Goal: Navigation & Orientation: Understand site structure

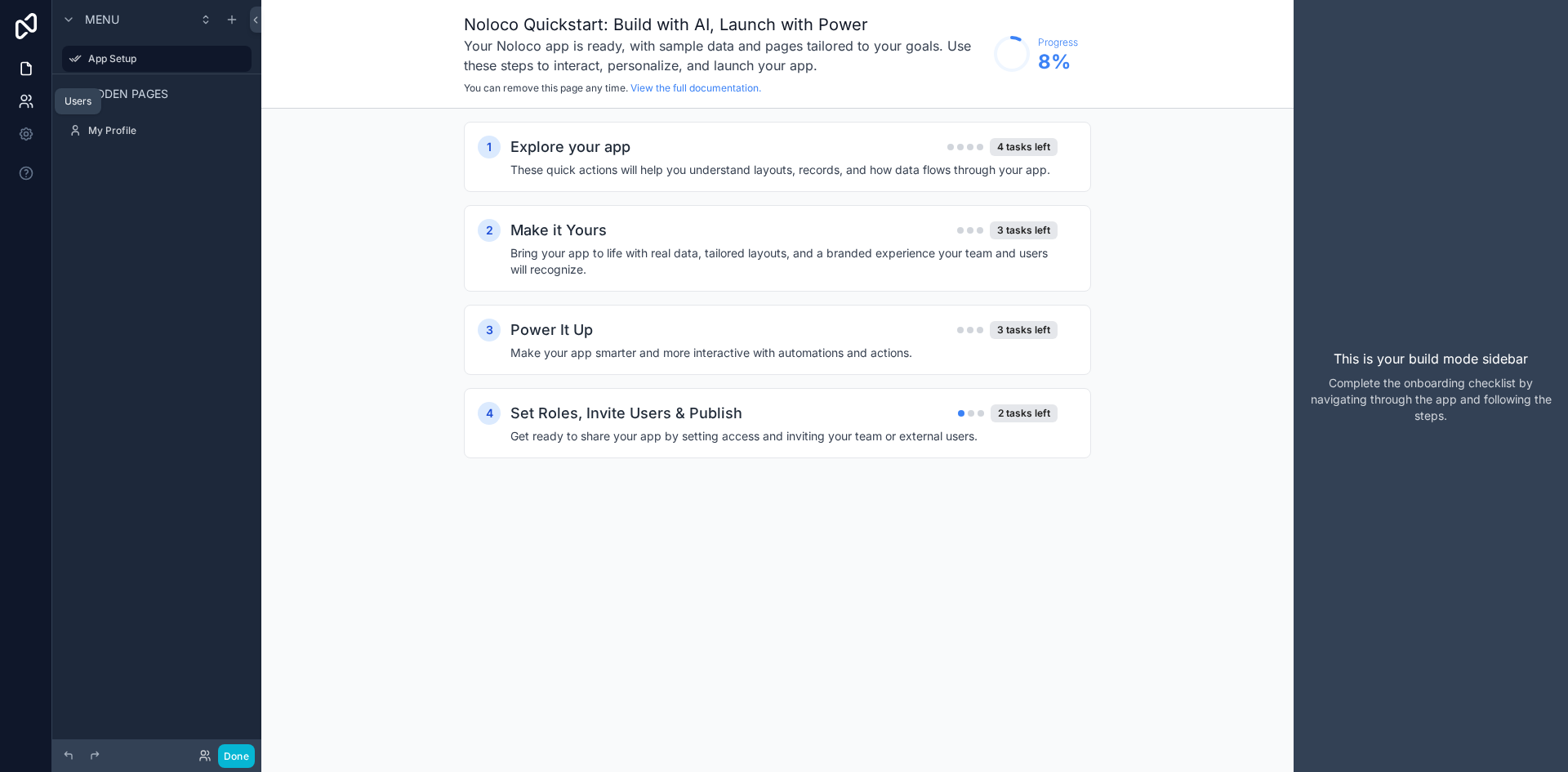
click at [19, 96] on icon at bounding box center [26, 101] width 16 height 16
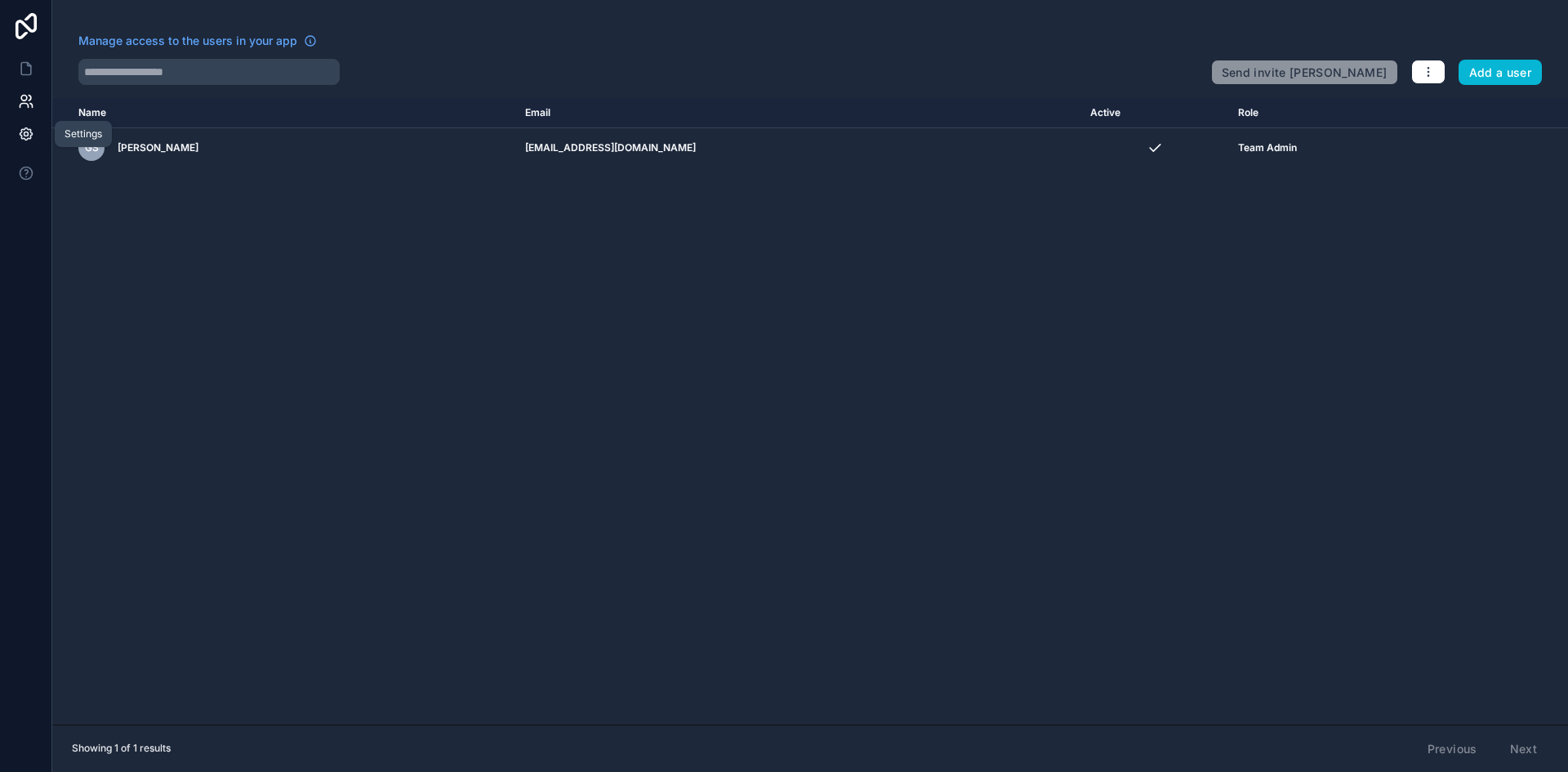
click at [17, 125] on link at bounding box center [26, 134] width 51 height 33
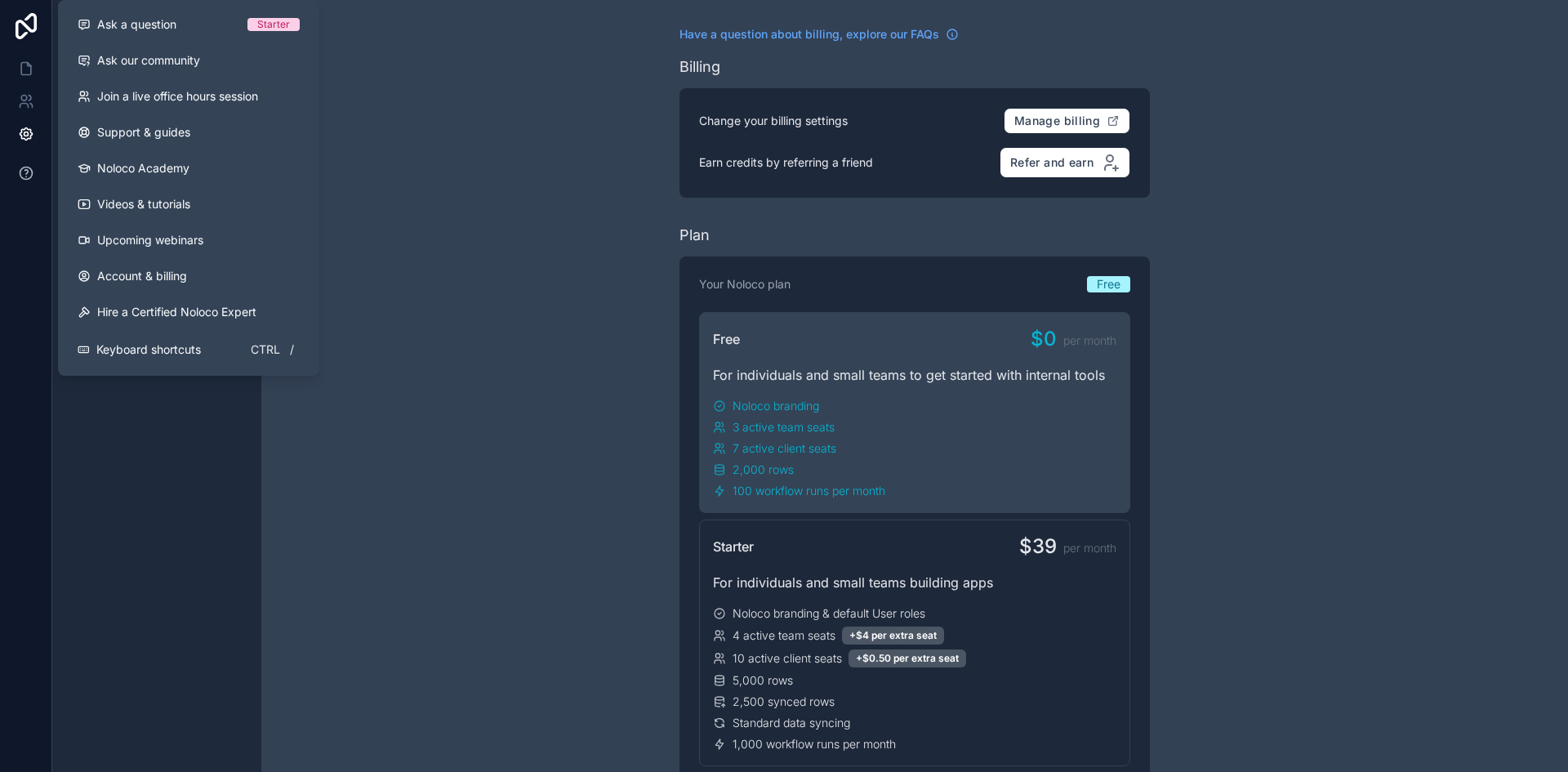
click at [21, 164] on button at bounding box center [26, 172] width 51 height 45
click at [20, 180] on icon at bounding box center [26, 173] width 16 height 16
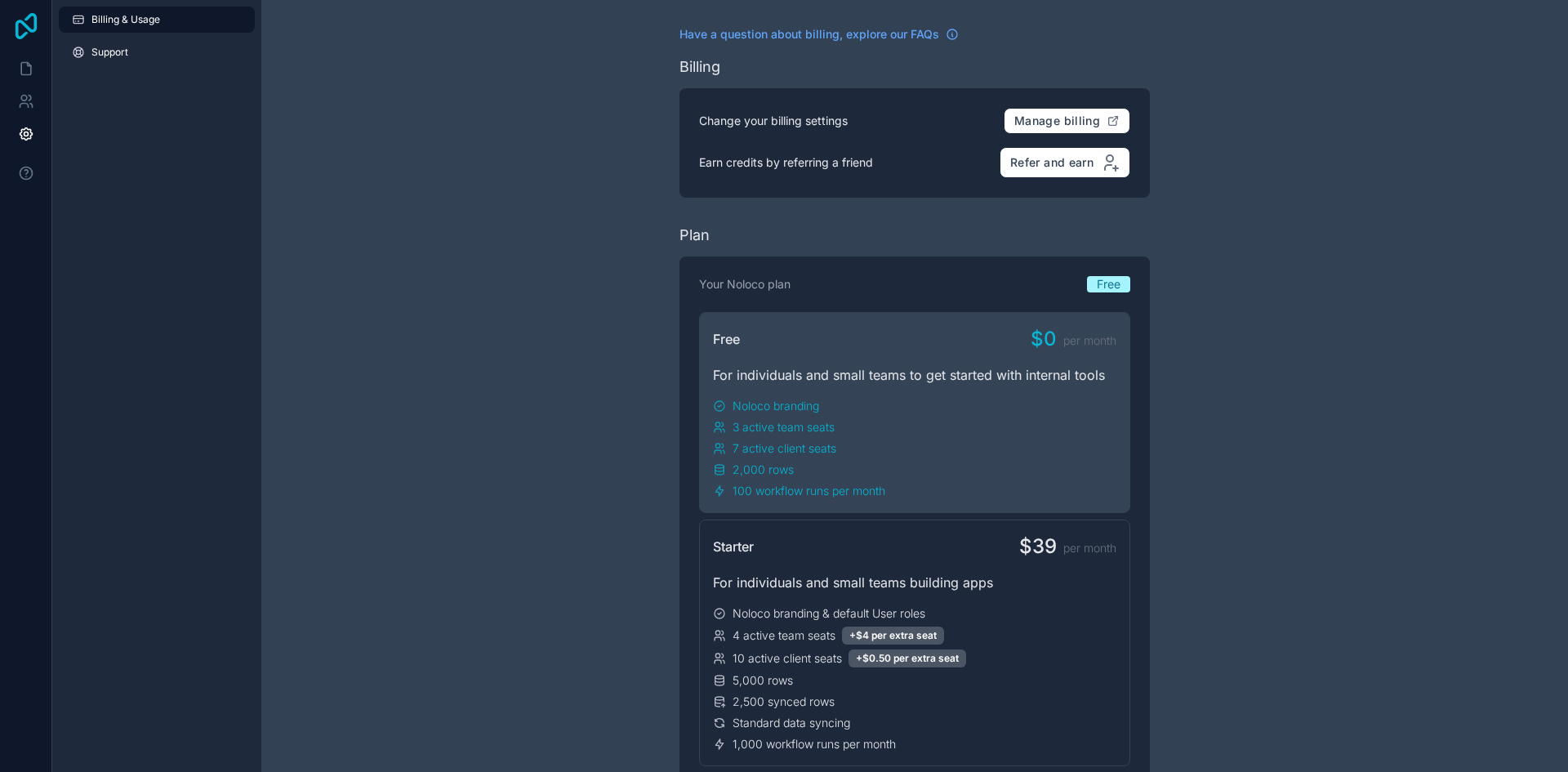
click at [20, 19] on icon at bounding box center [26, 26] width 33 height 26
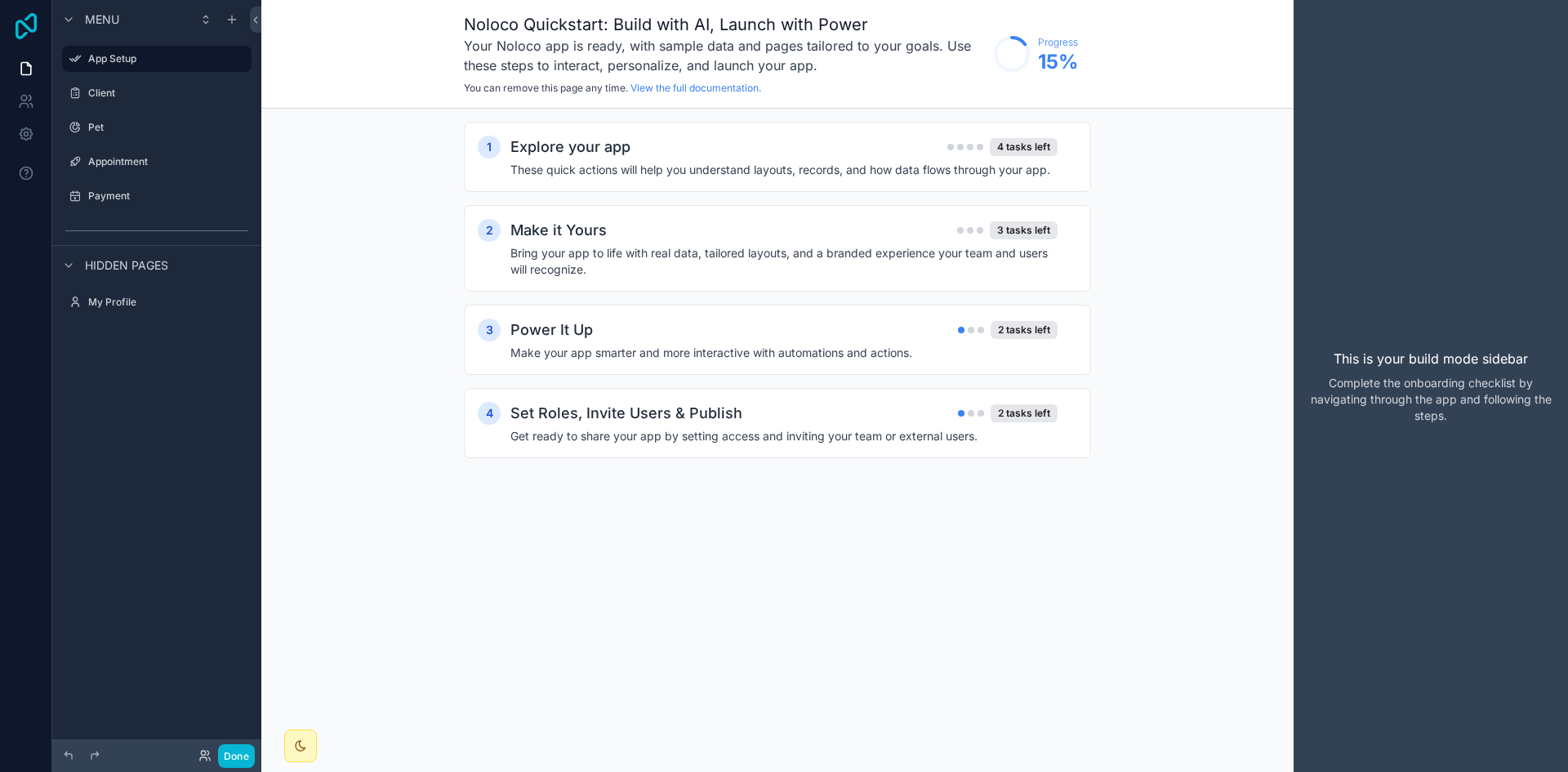
click at [25, 36] on icon at bounding box center [26, 26] width 21 height 26
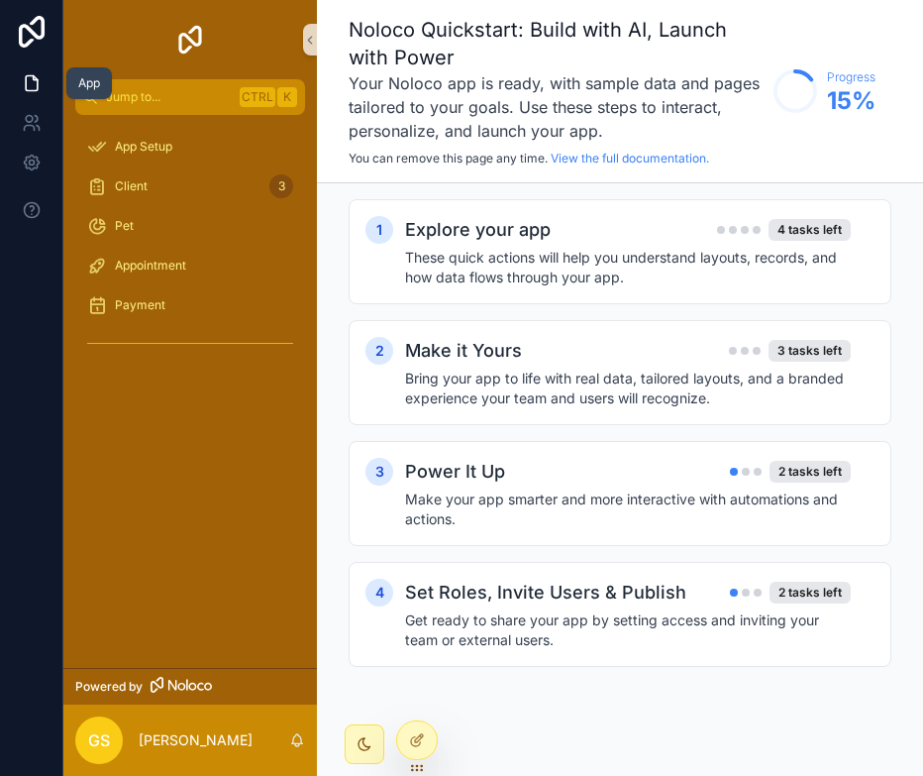
click at [39, 86] on icon at bounding box center [32, 83] width 20 height 20
click at [32, 126] on icon at bounding box center [29, 128] width 10 height 5
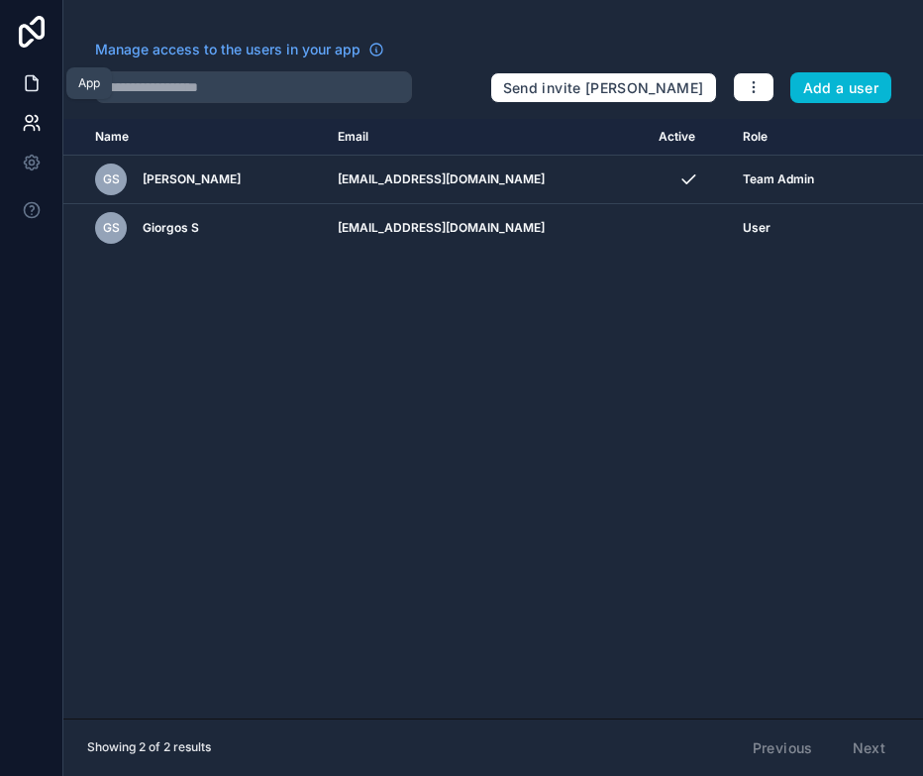
click at [31, 88] on icon at bounding box center [32, 83] width 20 height 20
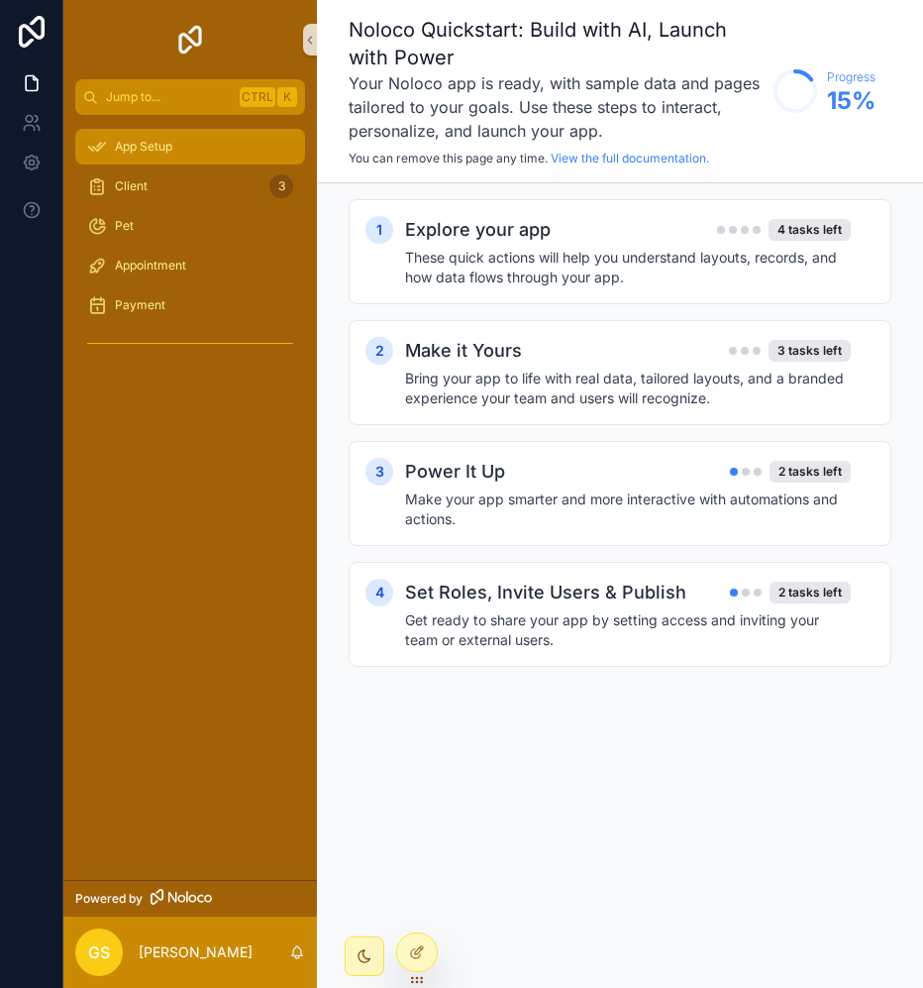
click at [192, 154] on div "App Setup" at bounding box center [190, 147] width 206 height 32
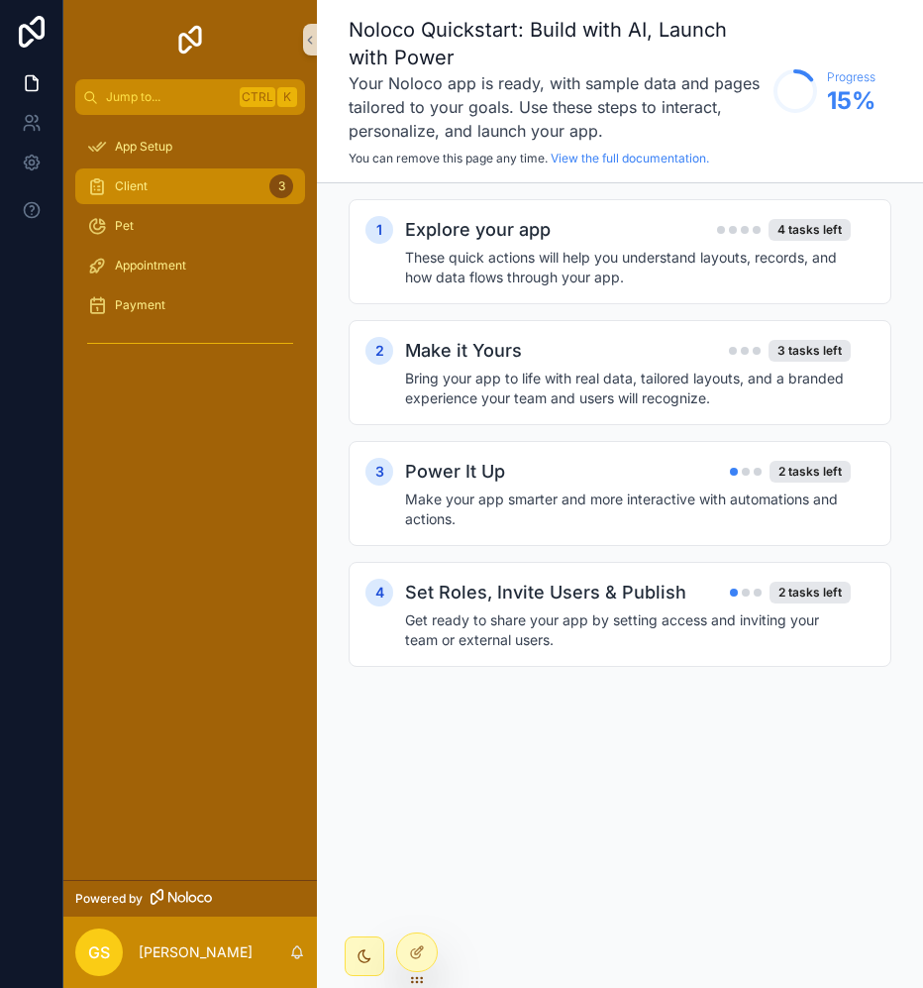
click at [173, 180] on div "Client 3" at bounding box center [190, 186] width 206 height 32
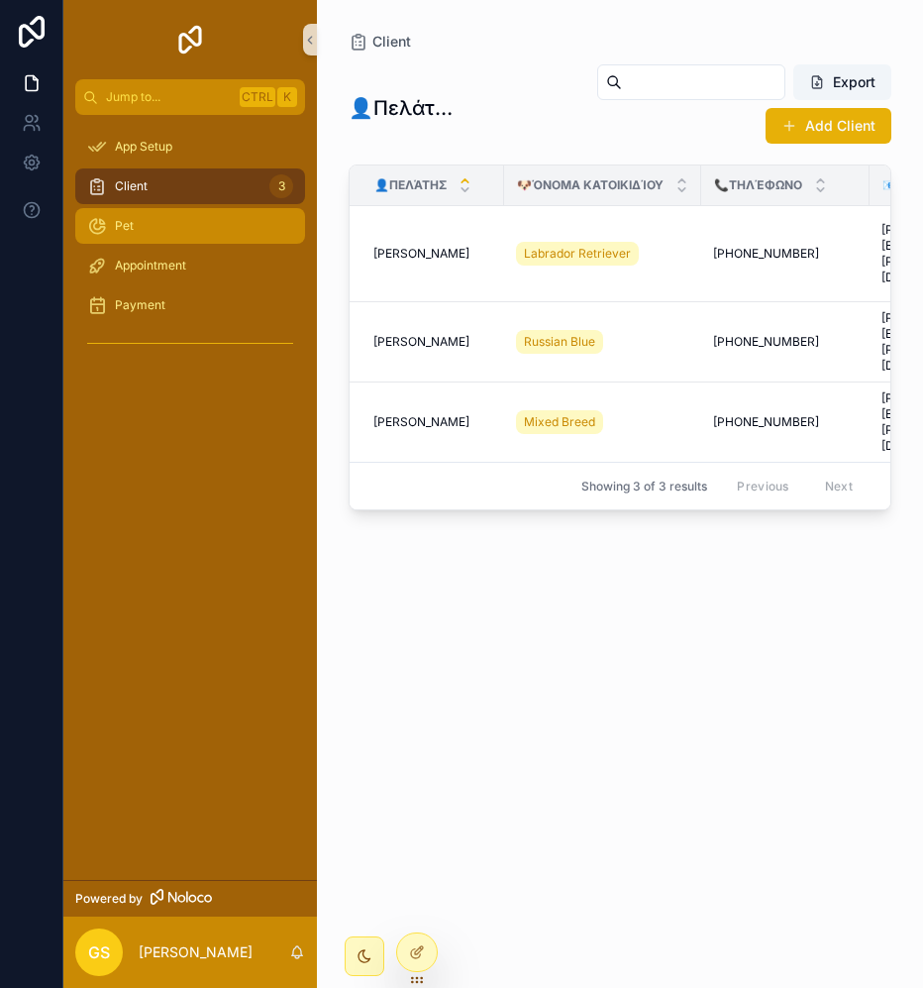
click at [149, 221] on div "Pet" at bounding box center [190, 226] width 206 height 32
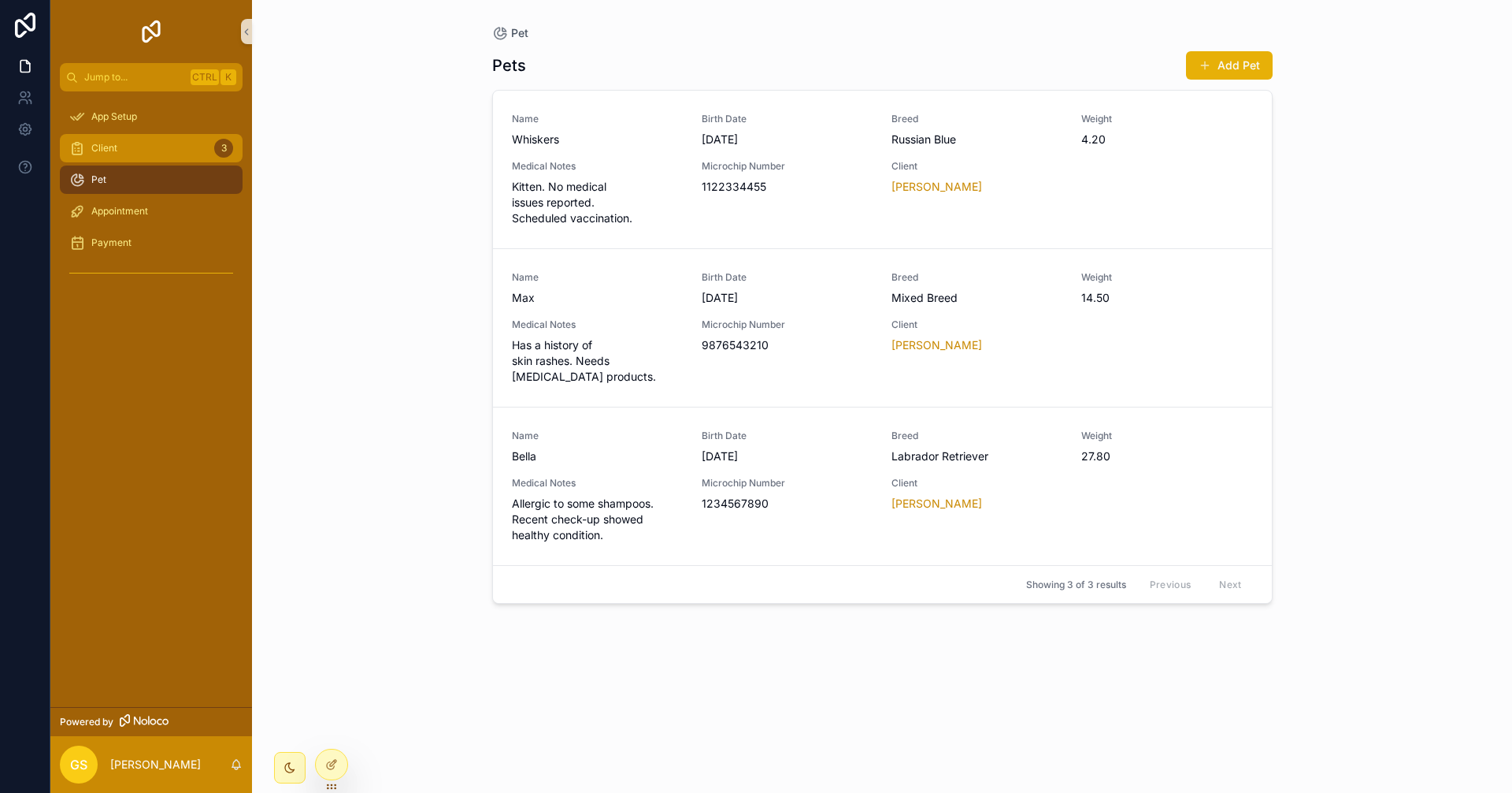
click at [130, 135] on div "Client 3" at bounding box center [151, 148] width 164 height 25
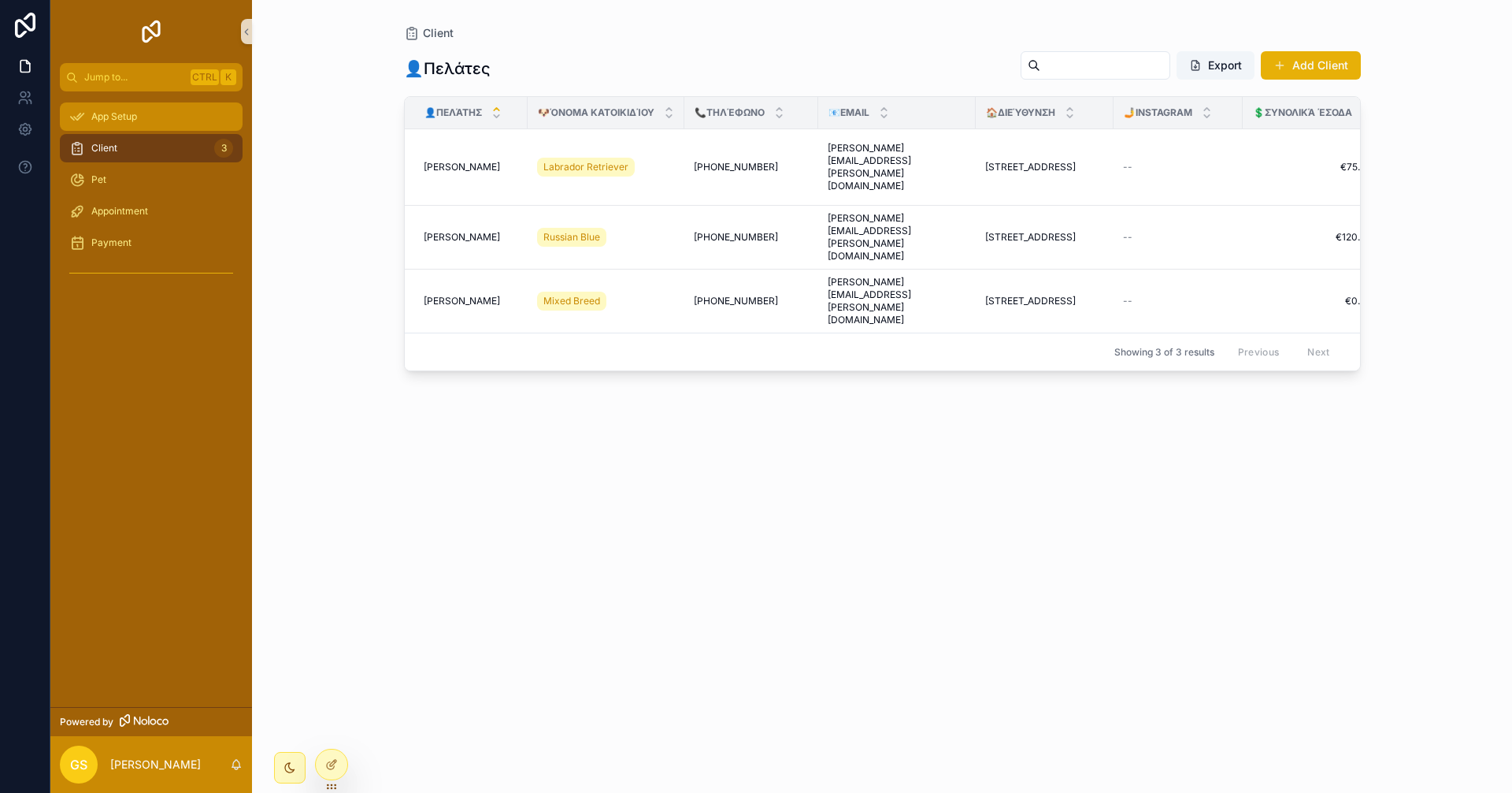
click at [126, 115] on span "App Setup" at bounding box center [114, 117] width 45 height 13
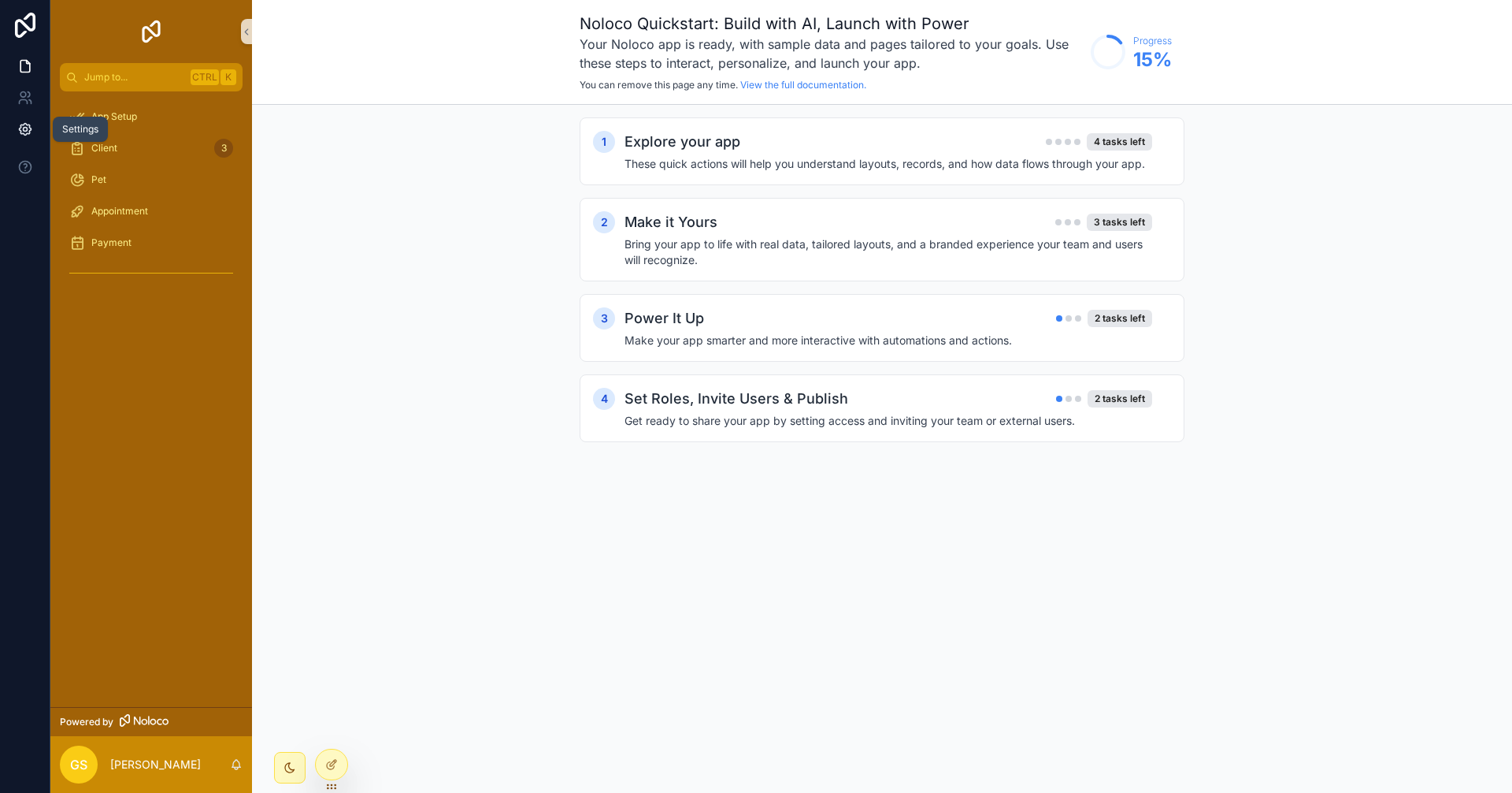
click at [19, 132] on icon at bounding box center [25, 130] width 16 height 16
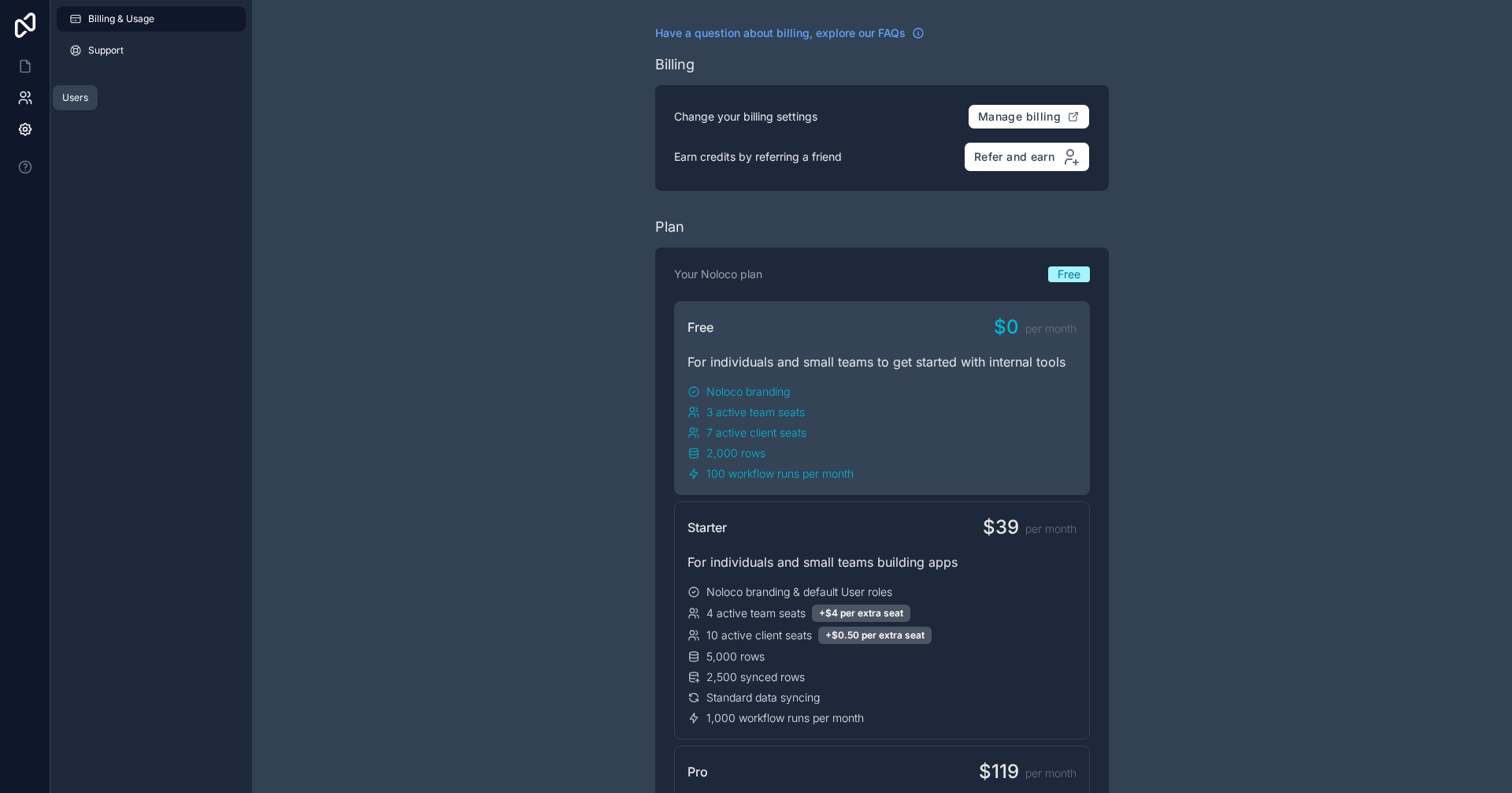
click at [20, 107] on link at bounding box center [25, 98] width 49 height 32
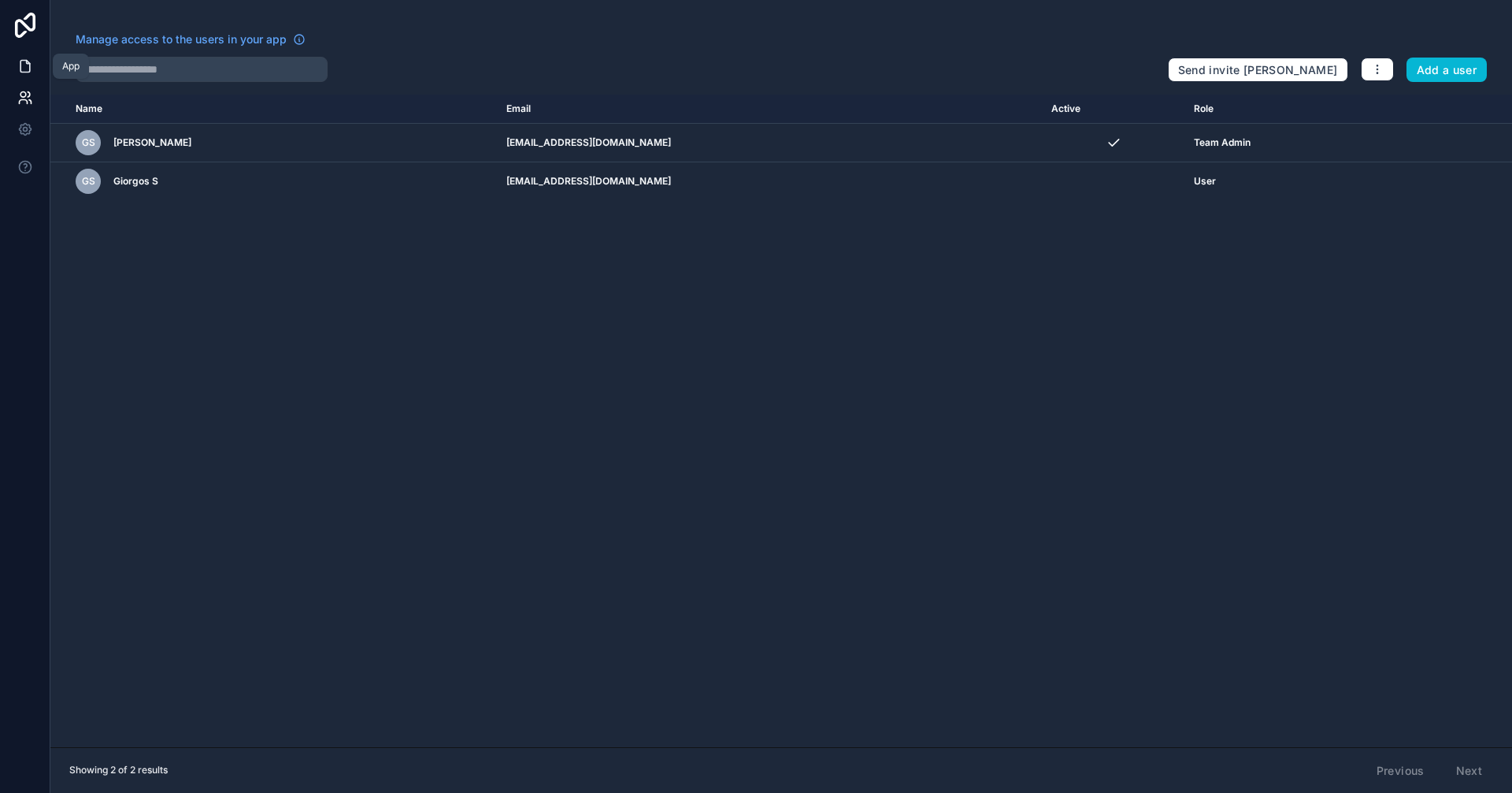
click at [24, 76] on link at bounding box center [25, 66] width 49 height 32
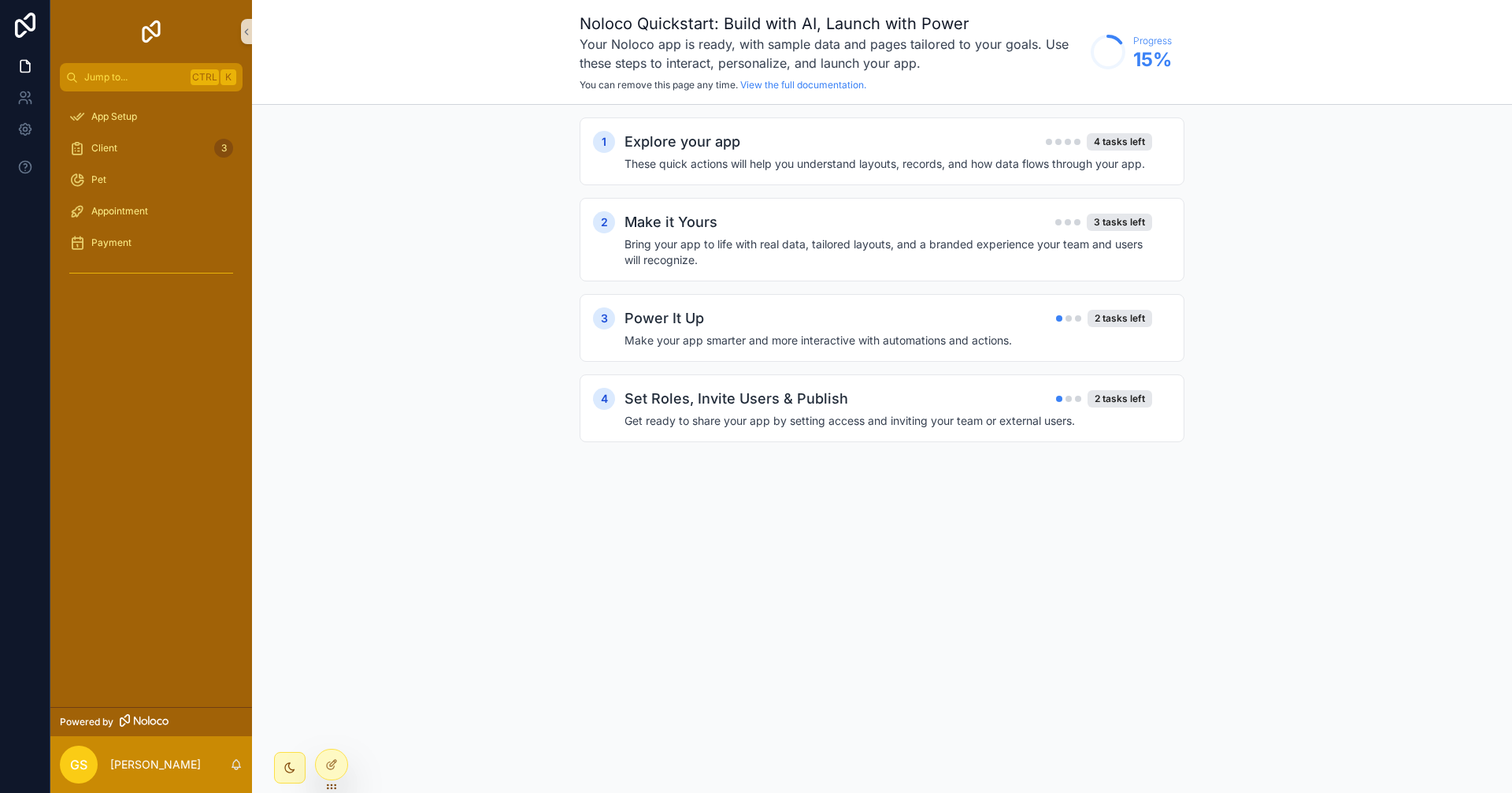
click at [149, 616] on icon "scrollable content" at bounding box center [144, 720] width 48 height 13
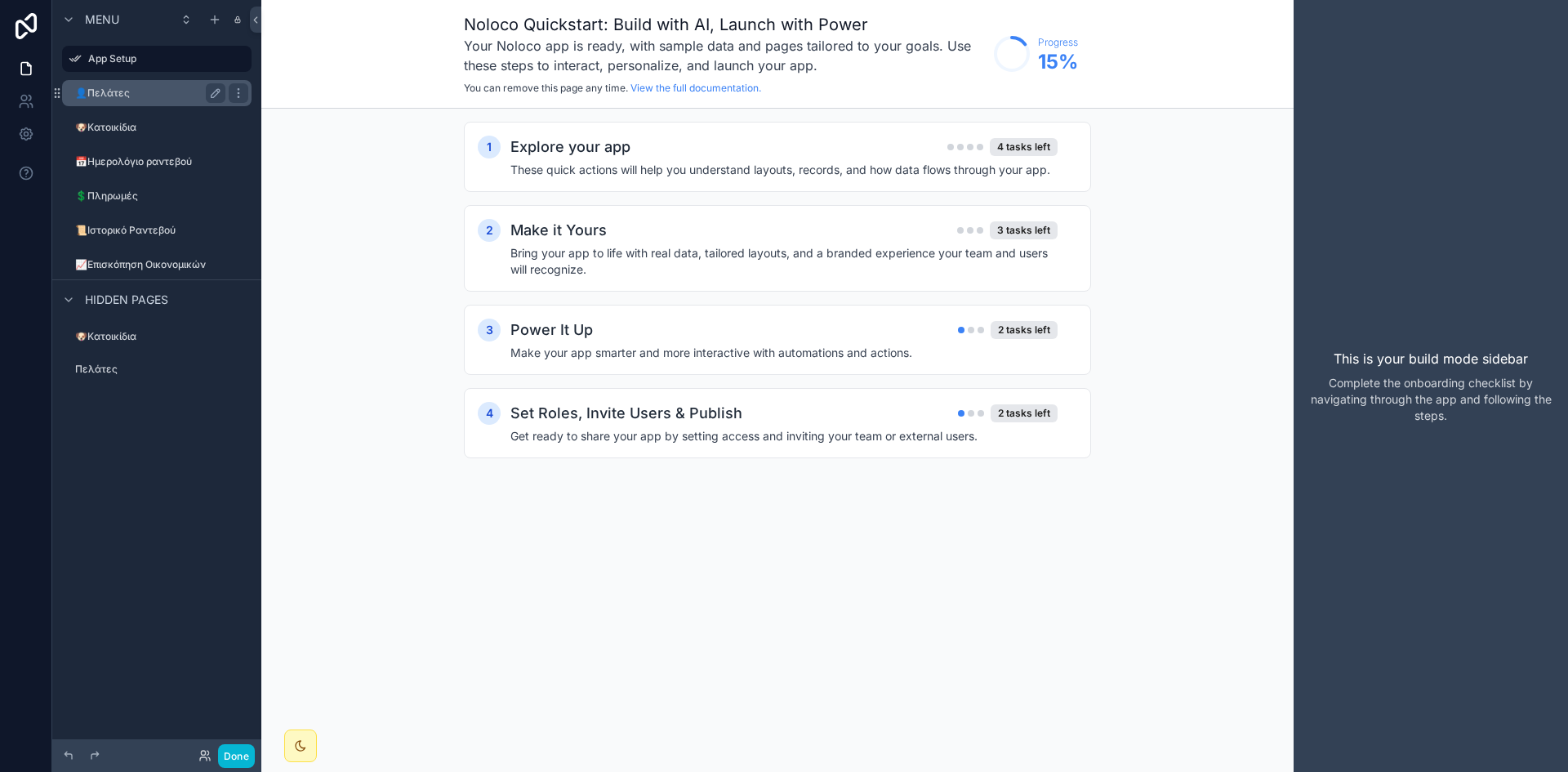
drag, startPoint x: 123, startPoint y: 119, endPoint x: 116, endPoint y: 101, distance: 19.3
click at [123, 121] on div "🐶Κατοικίδια" at bounding box center [162, 128] width 173 height 13
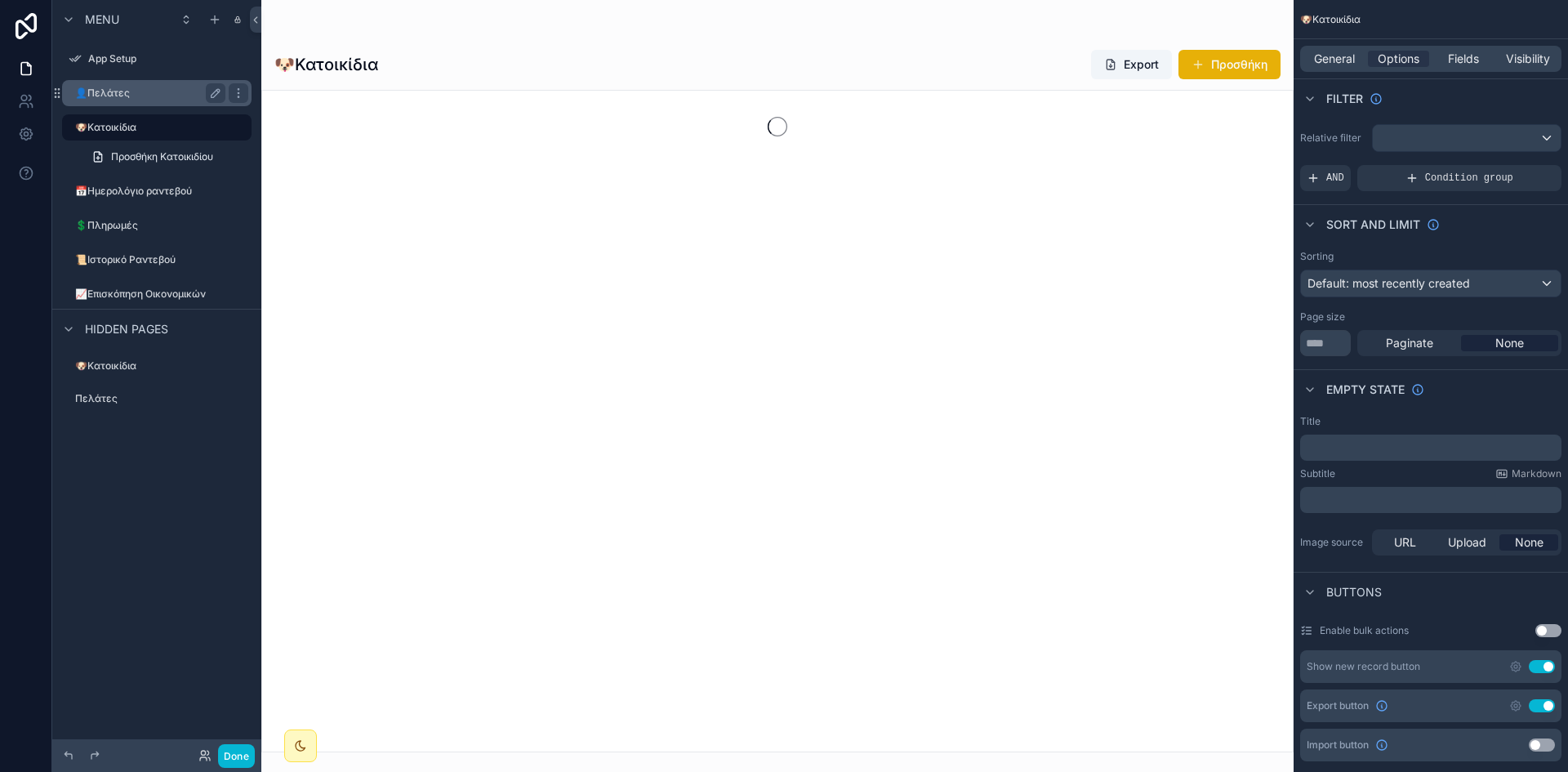
click at [118, 92] on label "👤Πελάτες" at bounding box center [147, 93] width 143 height 13
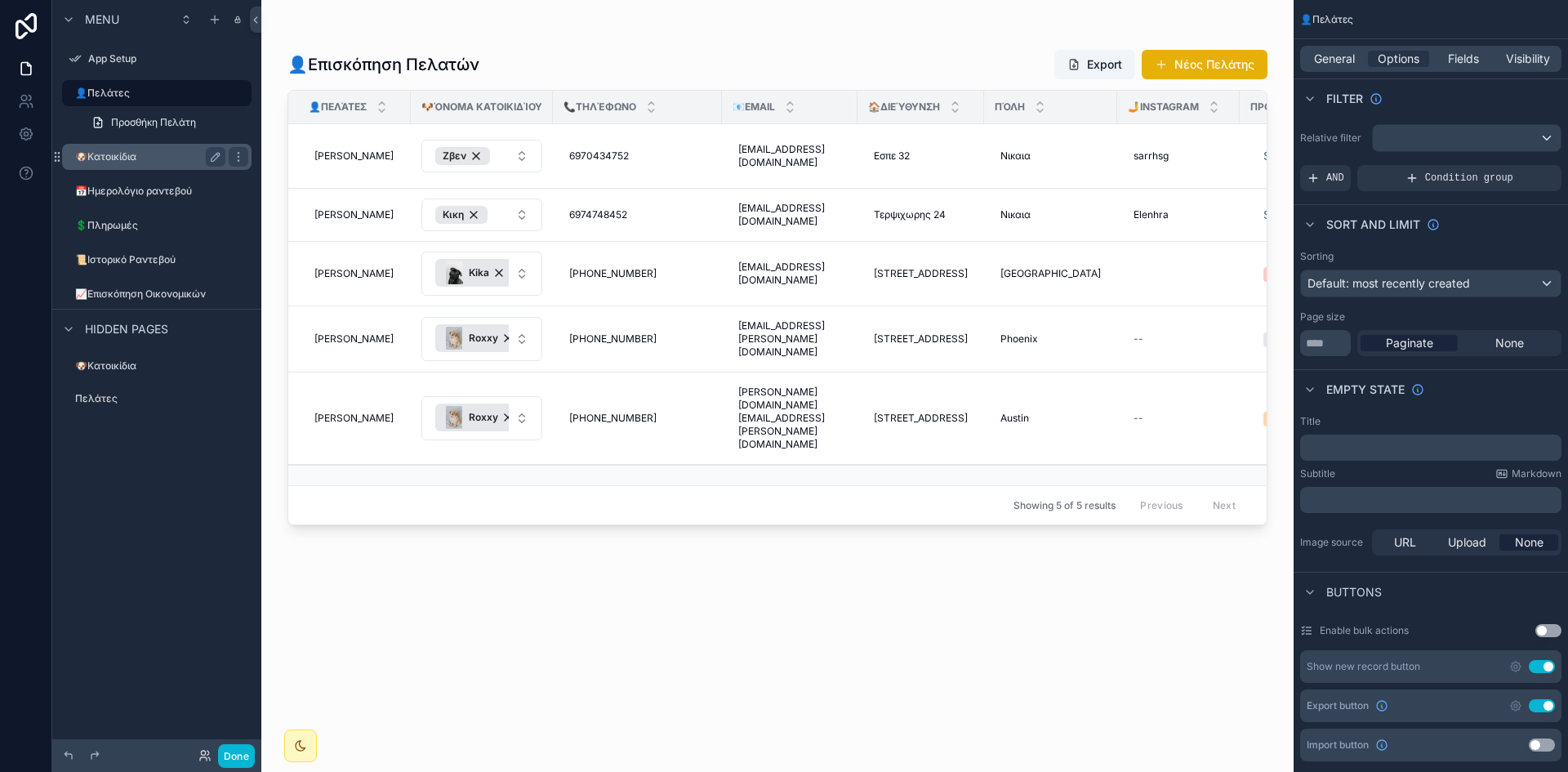
click at [122, 165] on div "🐶Κατοικίδια" at bounding box center [150, 157] width 150 height 20
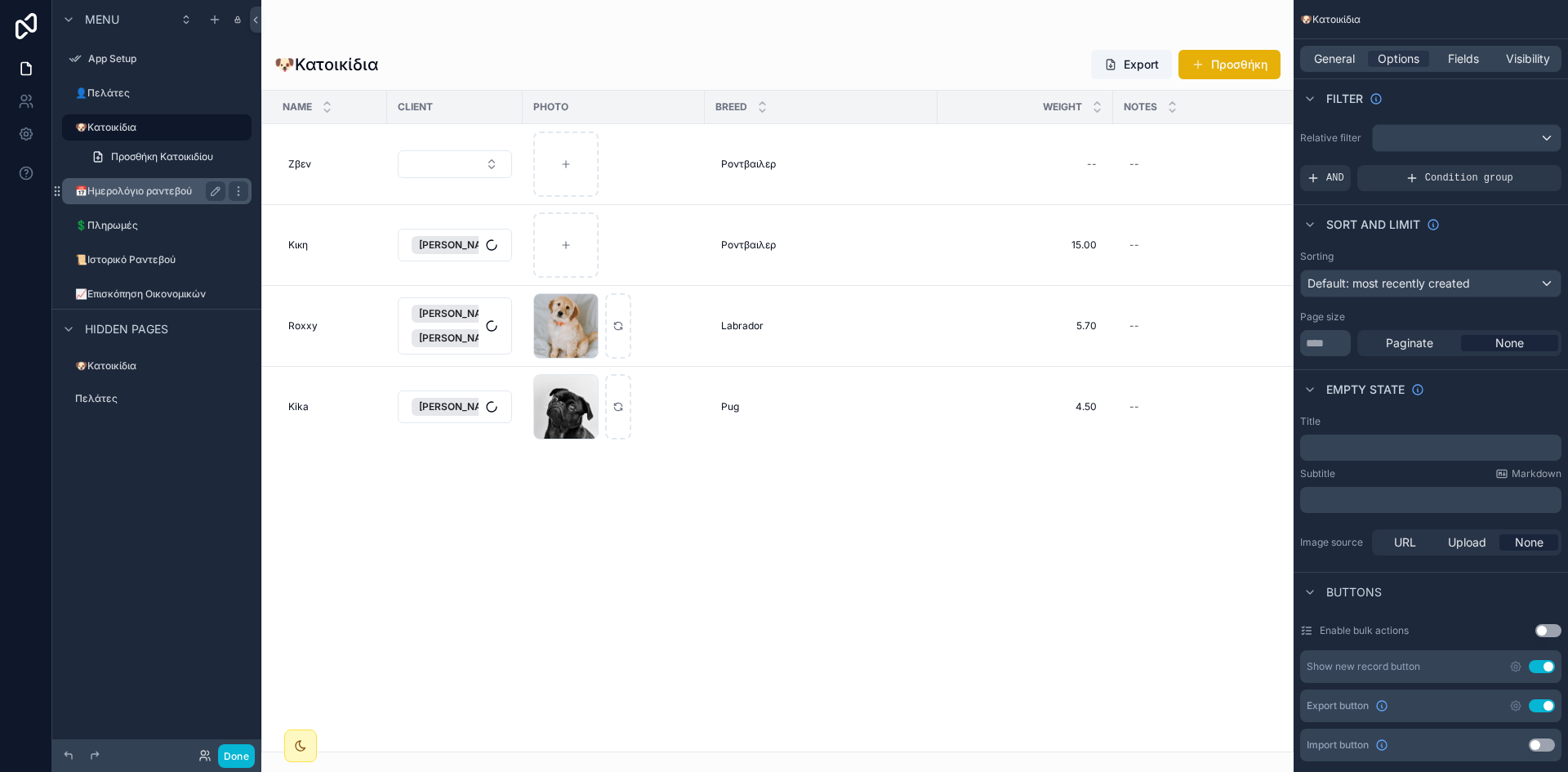
click at [137, 191] on label "📅Ημερολόγιο ραντεβού" at bounding box center [147, 191] width 143 height 13
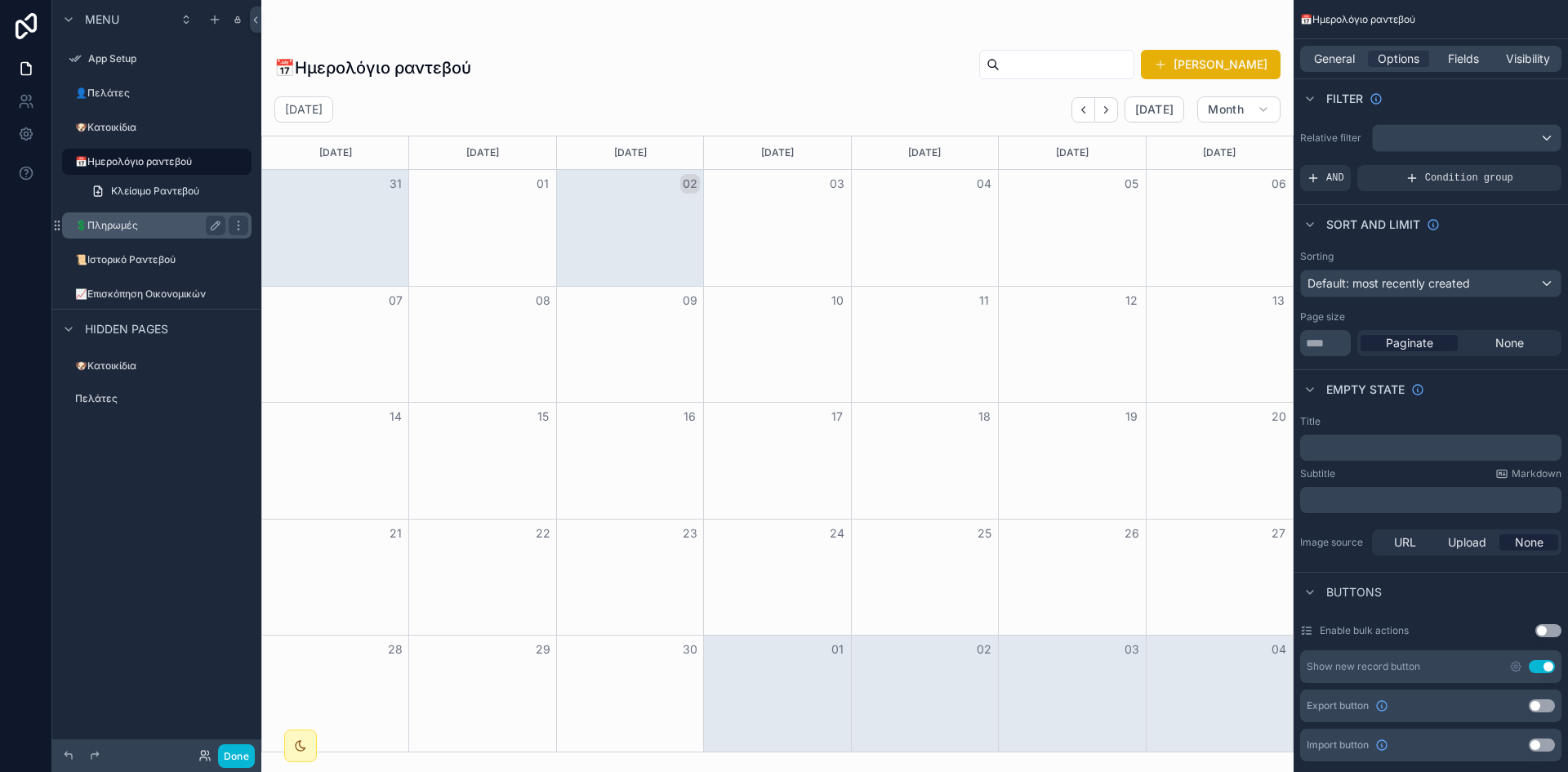
click at [146, 228] on label "💲Πληρωμές" at bounding box center [147, 225] width 143 height 13
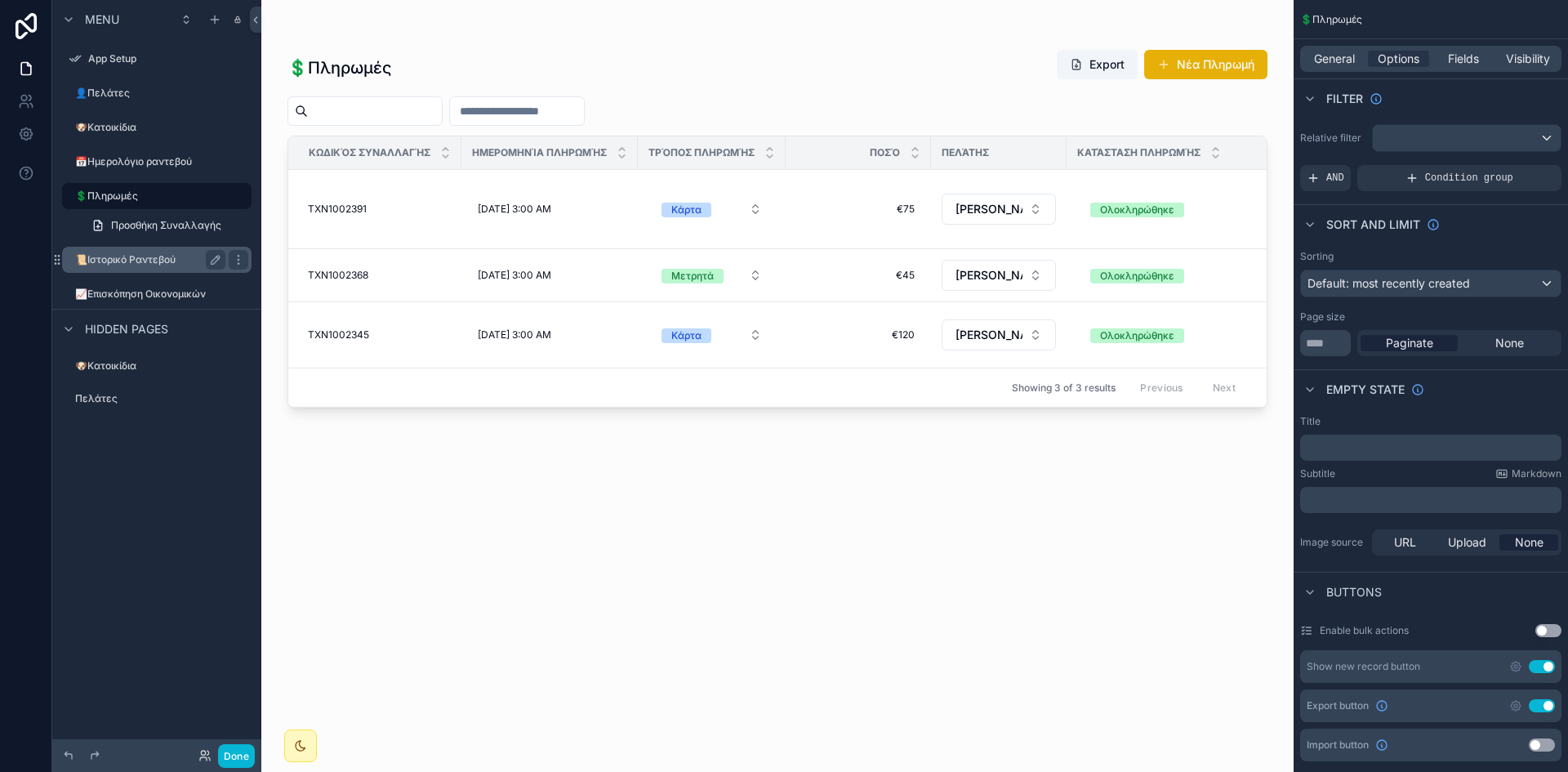
click at [138, 257] on label "📜Ιστορικό Ραντεβού" at bounding box center [147, 260] width 143 height 13
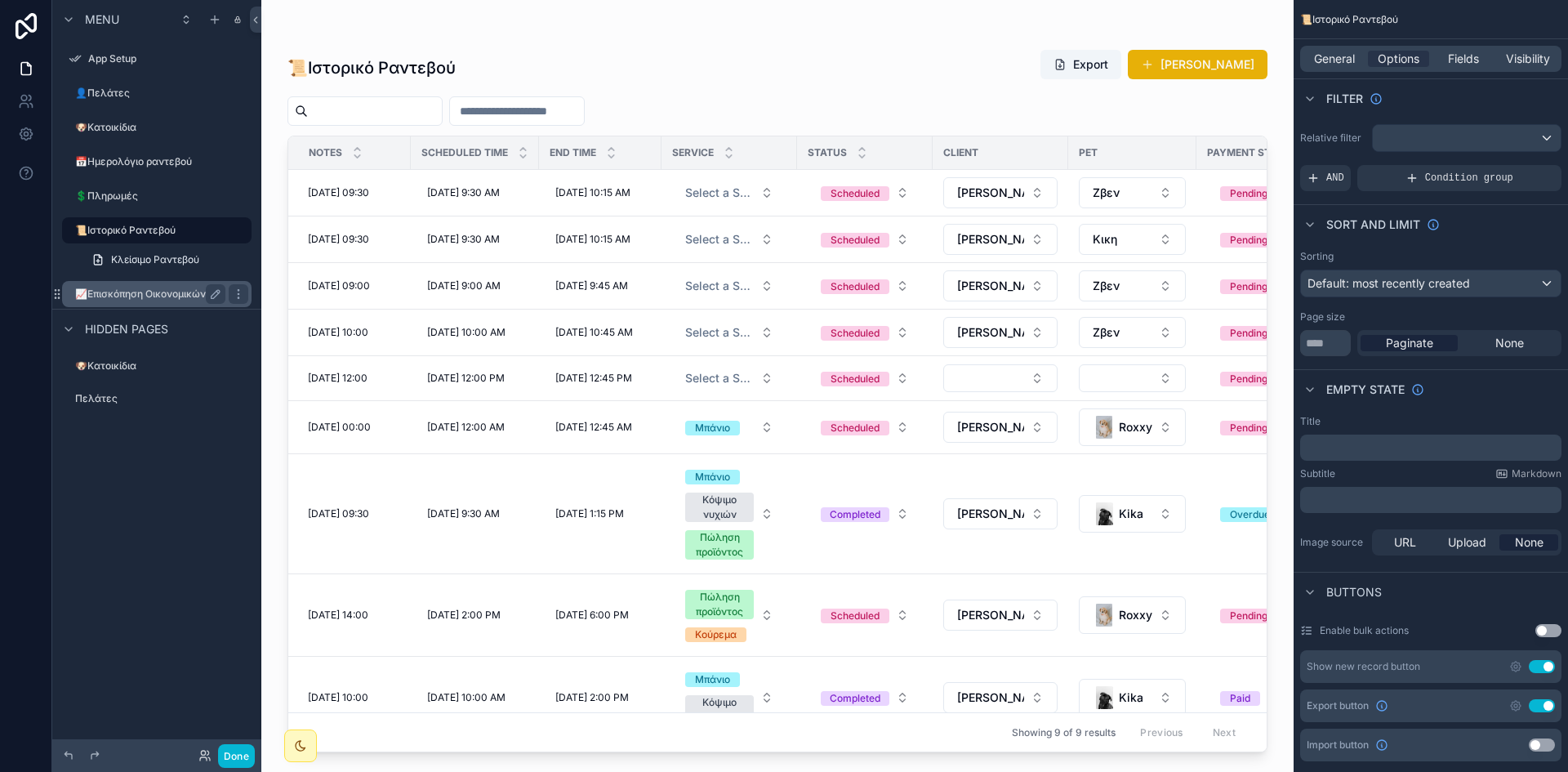
click at [148, 300] on label "📈Επισκόπηση Οικονομικών" at bounding box center [147, 294] width 143 height 13
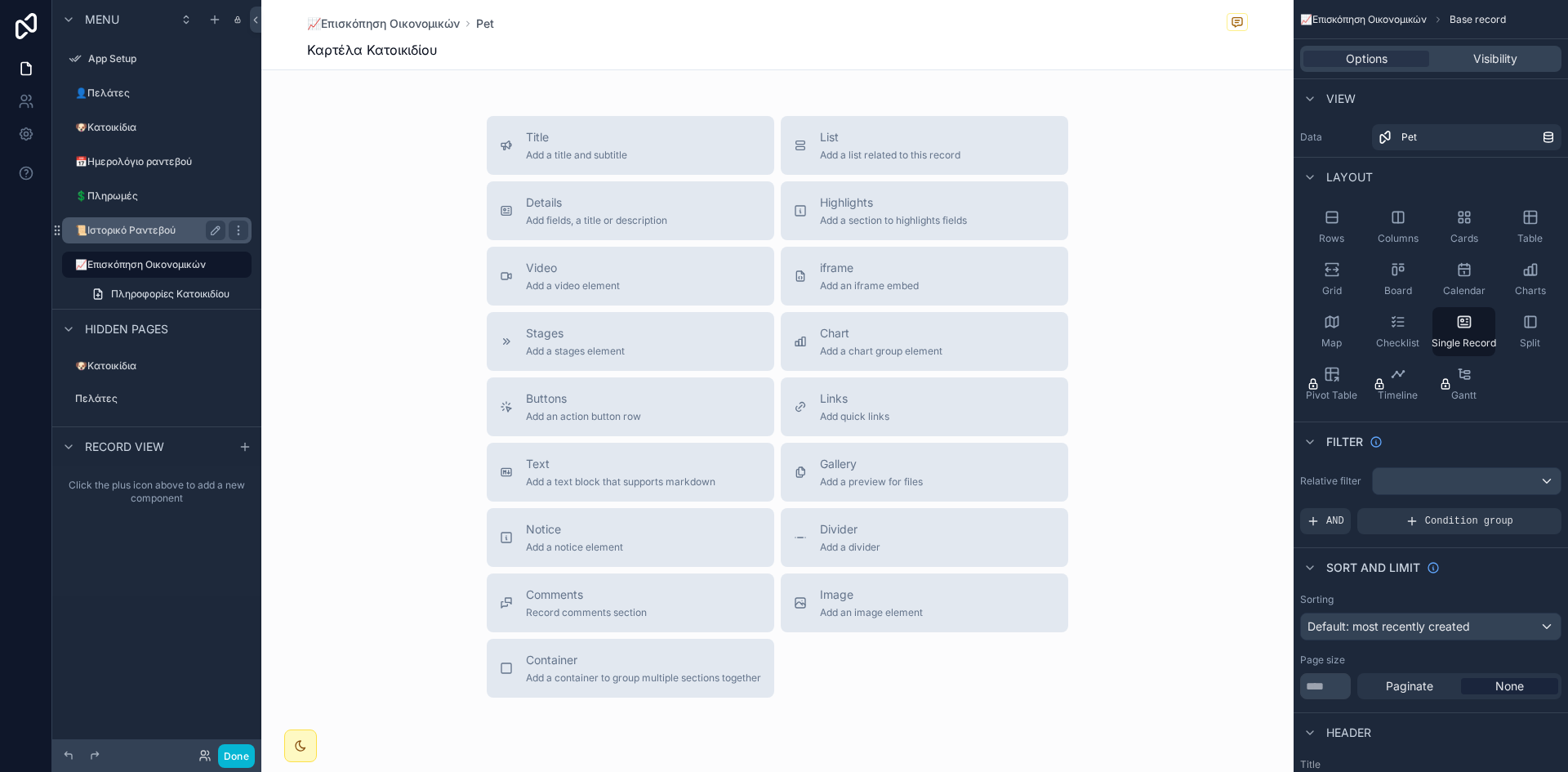
click at [140, 233] on label "📜Ιστορικό Ραντεβού" at bounding box center [147, 230] width 143 height 13
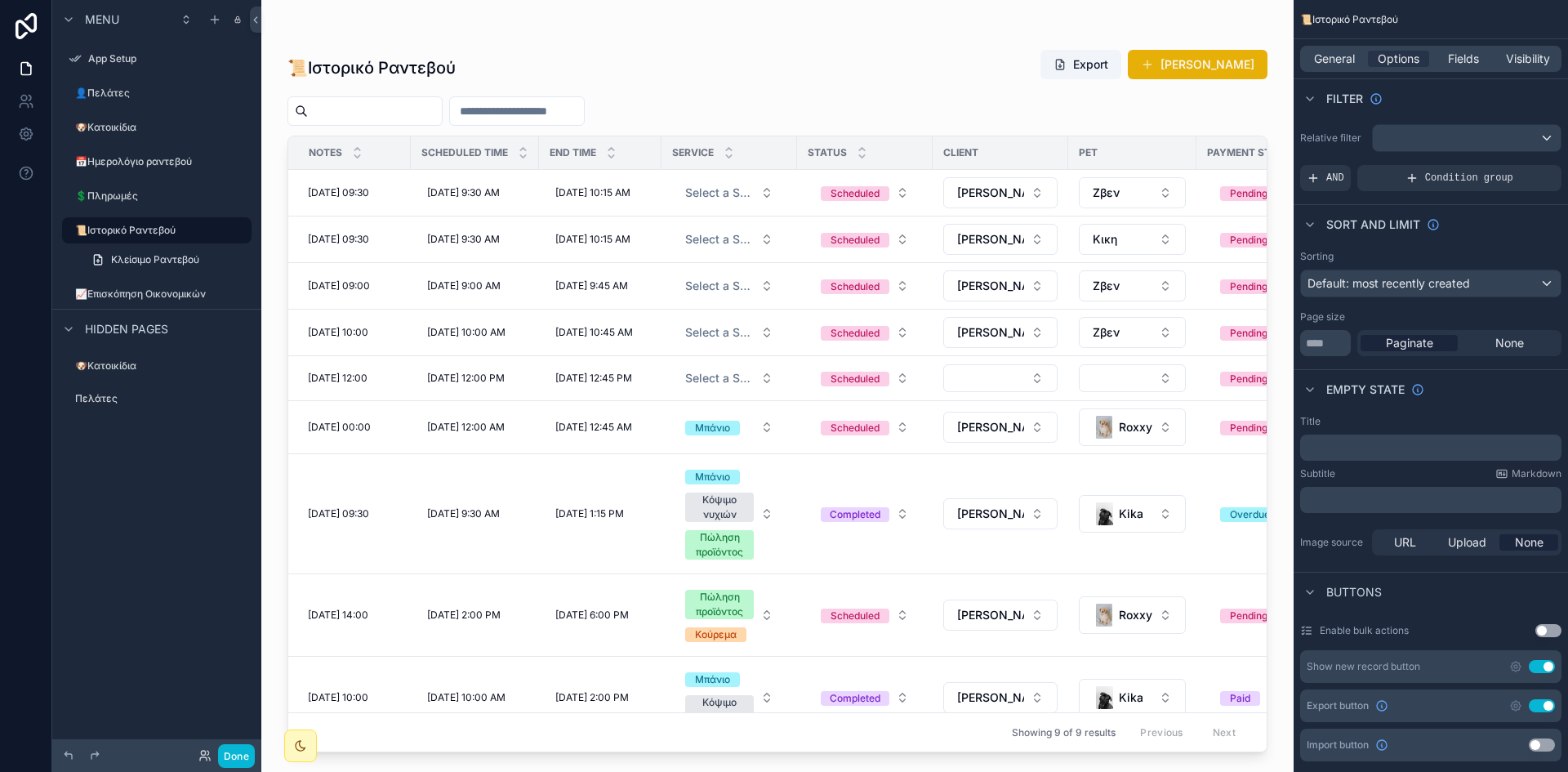
click at [121, 72] on div "App Setup" at bounding box center [157, 59] width 209 height 30
